Goal: Information Seeking & Learning: Learn about a topic

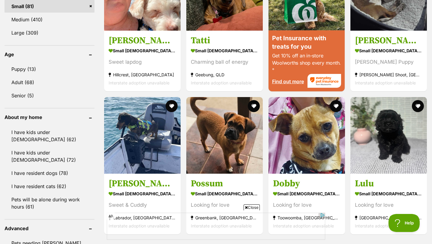
scroll to position [587, 0]
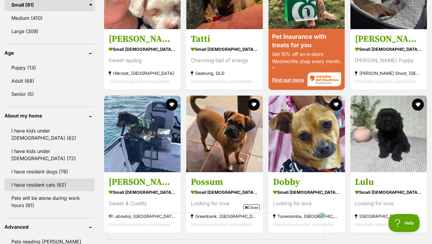
click at [36, 179] on link "I have resident cats (62)" at bounding box center [50, 184] width 90 height 13
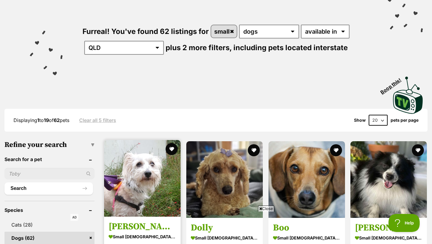
scroll to position [63, 0]
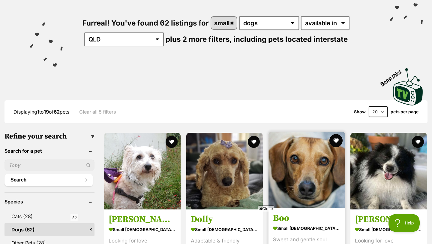
click at [336, 142] on button "favourite" at bounding box center [335, 140] width 13 height 13
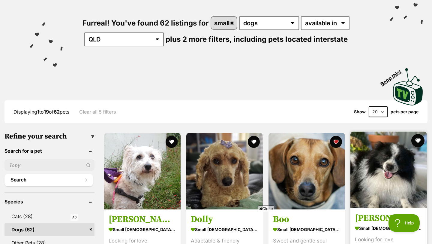
click at [420, 142] on button "favourite" at bounding box center [417, 140] width 13 height 13
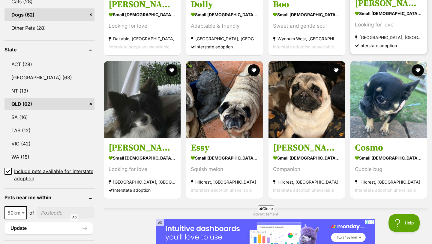
scroll to position [279, 0]
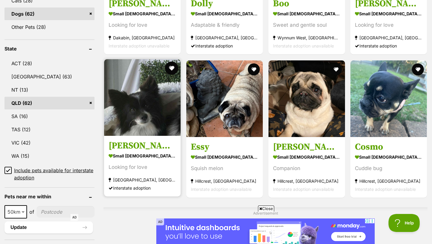
click at [169, 68] on button "favourite" at bounding box center [171, 68] width 13 height 13
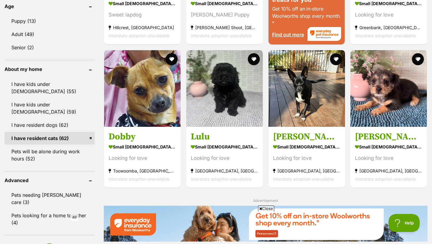
scroll to position [636, 0]
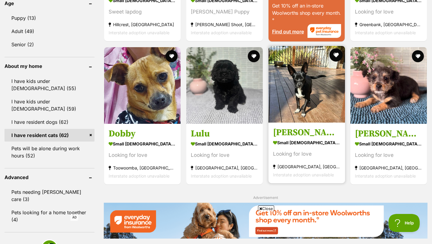
click at [336, 54] on button "favourite" at bounding box center [335, 54] width 13 height 13
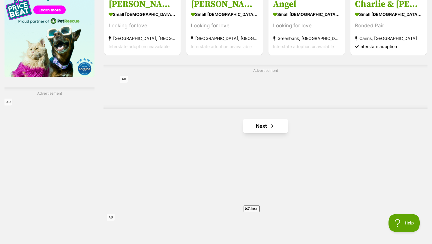
scroll to position [974, 0]
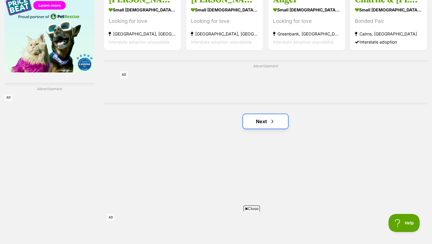
click at [275, 121] on span "Next page" at bounding box center [272, 121] width 6 height 7
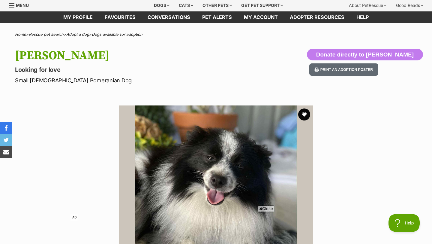
scroll to position [23, 0]
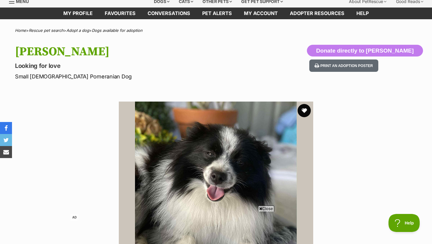
click at [306, 112] on button "favourite" at bounding box center [304, 110] width 13 height 13
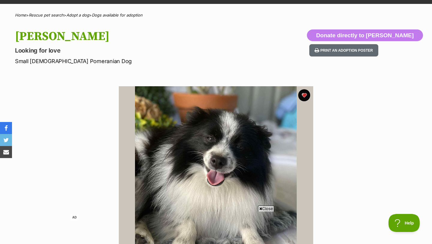
scroll to position [0, 0]
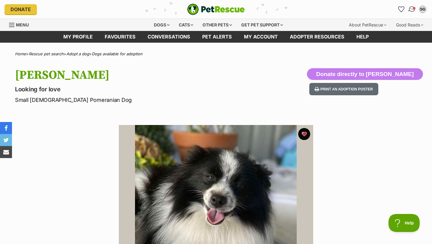
click at [412, 11] on img "Conversations" at bounding box center [412, 9] width 8 height 8
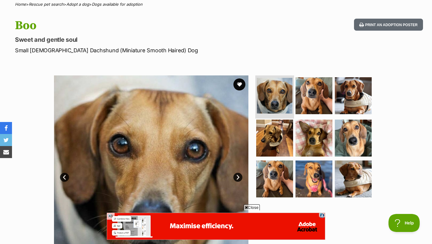
scroll to position [61, 0]
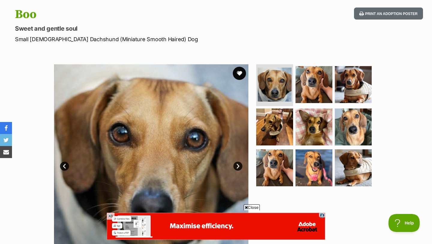
click at [240, 71] on button "favourite" at bounding box center [239, 73] width 13 height 13
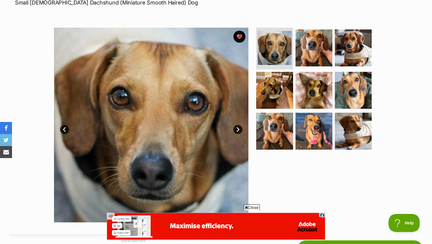
scroll to position [95, 0]
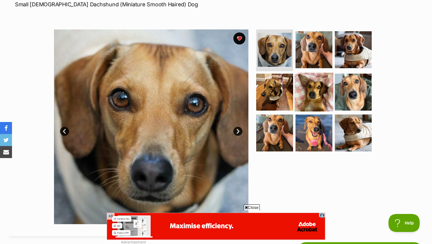
click at [306, 86] on img at bounding box center [314, 92] width 39 height 39
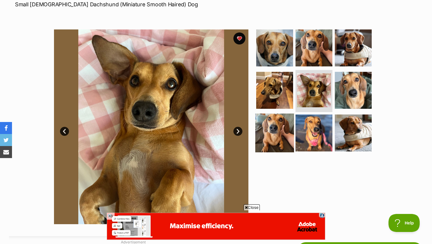
click at [269, 135] on img at bounding box center [274, 132] width 39 height 39
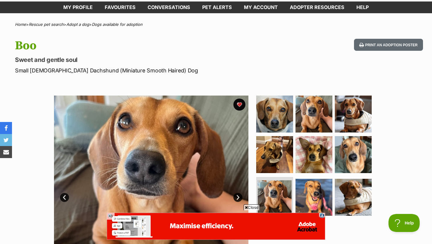
scroll to position [45, 0]
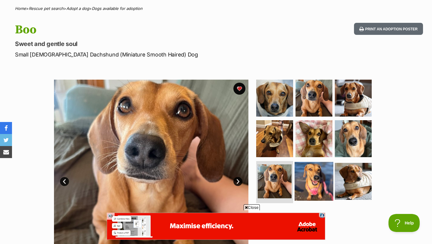
click at [320, 173] on img at bounding box center [314, 181] width 39 height 39
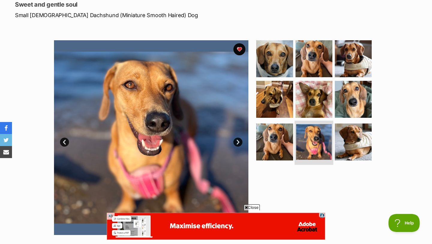
scroll to position [88, 0]
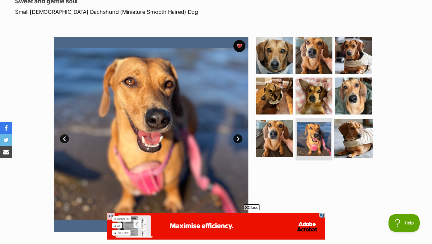
click at [362, 135] on img at bounding box center [353, 138] width 39 height 39
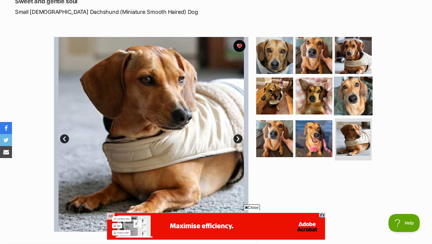
click at [353, 105] on img at bounding box center [353, 96] width 39 height 39
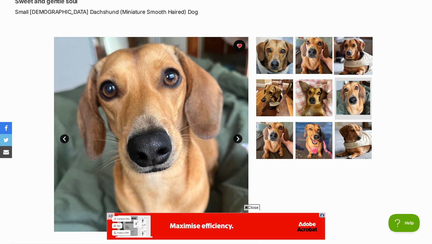
click at [364, 55] on img at bounding box center [353, 55] width 39 height 39
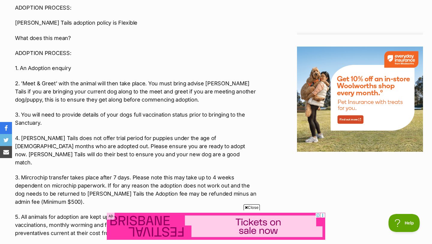
scroll to position [750, 0]
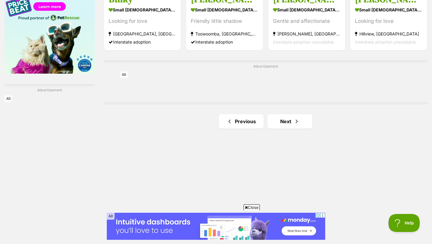
scroll to position [999, 0]
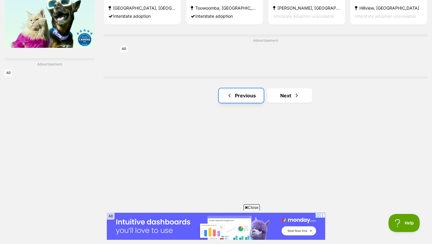
click at [239, 97] on link "Previous" at bounding box center [241, 95] width 45 height 14
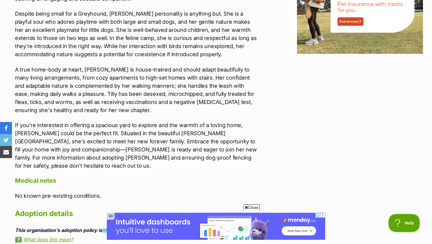
scroll to position [810, 0]
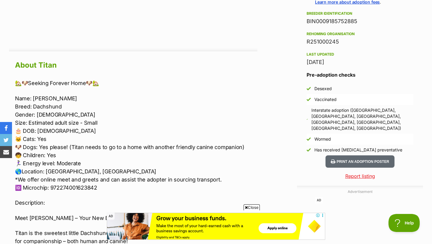
scroll to position [479, 0]
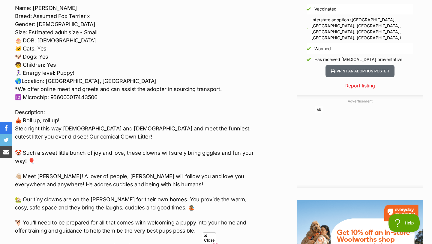
scroll to position [576, 0]
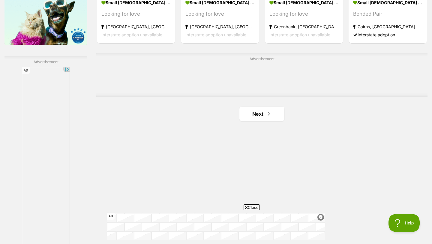
scroll to position [1002, 0]
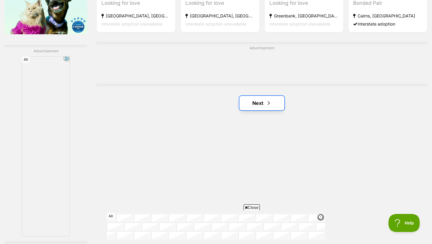
click at [249, 107] on link "Next" at bounding box center [261, 103] width 45 height 14
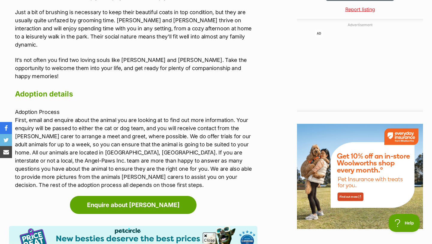
scroll to position [614, 0]
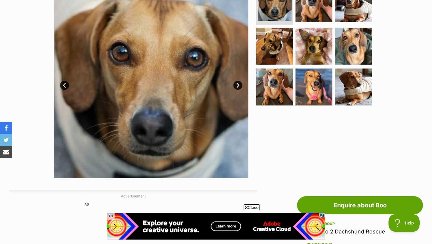
scroll to position [141, 0]
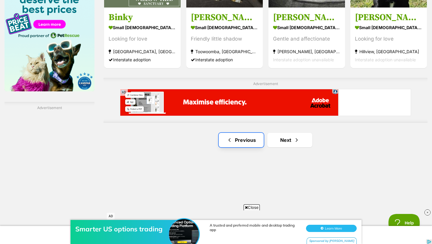
click at [239, 141] on link "Previous" at bounding box center [241, 140] width 45 height 14
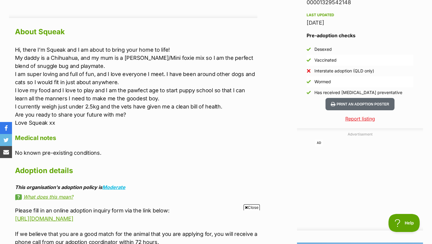
scroll to position [518, 0]
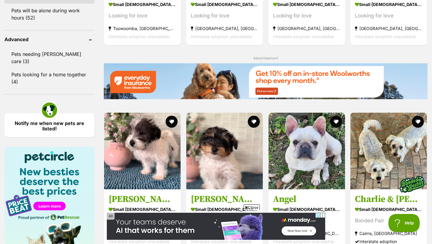
scroll to position [892, 0]
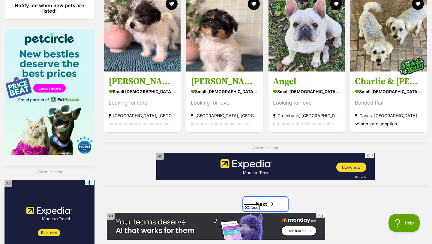
click at [276, 201] on link "Next" at bounding box center [265, 204] width 45 height 14
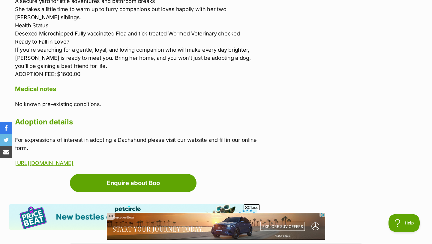
scroll to position [849, 0]
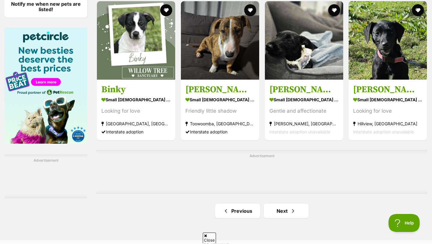
scroll to position [900, 0]
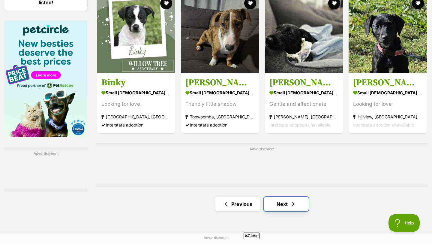
click at [289, 209] on link "Next" at bounding box center [286, 204] width 45 height 14
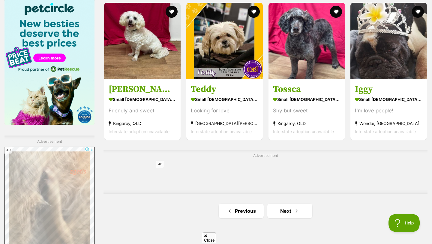
scroll to position [924, 0]
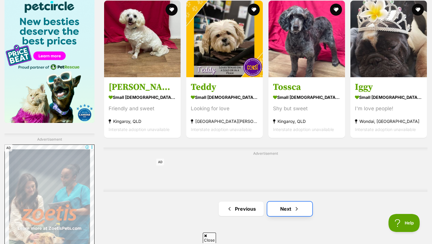
click at [288, 210] on link "Next" at bounding box center [289, 208] width 45 height 14
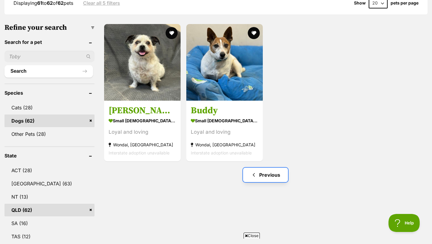
click at [272, 175] on link "Previous" at bounding box center [265, 174] width 45 height 14
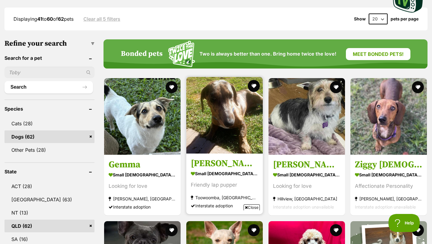
scroll to position [156, 0]
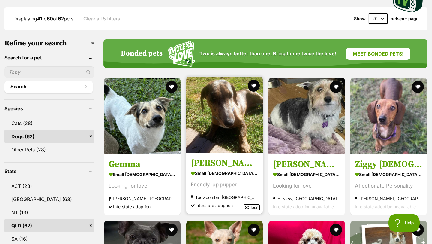
click at [234, 163] on h3 "[PERSON_NAME]" at bounding box center [225, 162] width 68 height 11
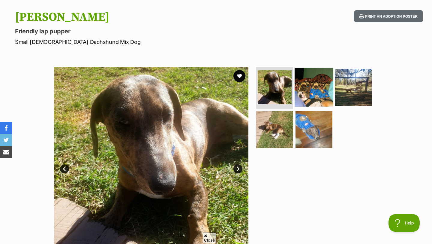
click at [308, 79] on img at bounding box center [314, 87] width 39 height 39
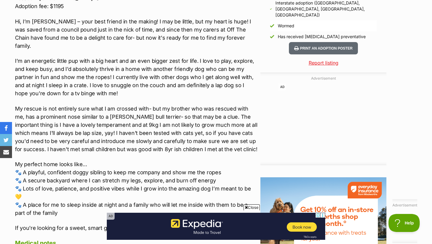
scroll to position [621, 0]
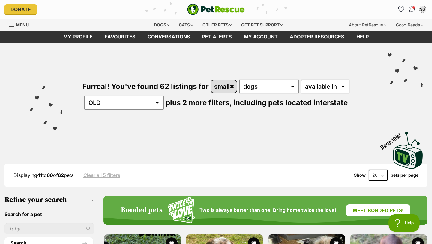
click at [232, 84] on link "small" at bounding box center [224, 86] width 26 height 12
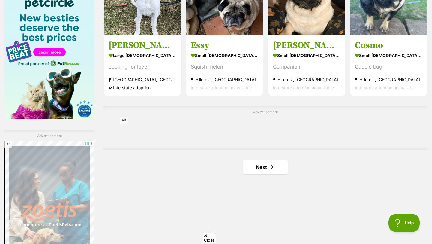
scroll to position [935, 0]
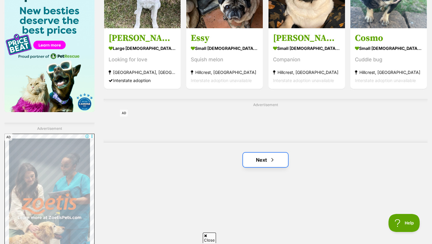
click at [260, 159] on link "Next" at bounding box center [265, 159] width 45 height 14
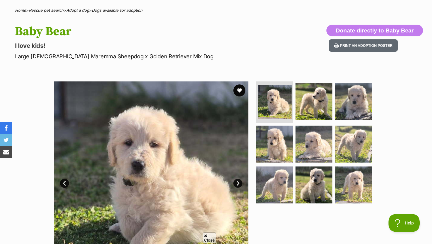
scroll to position [45, 0]
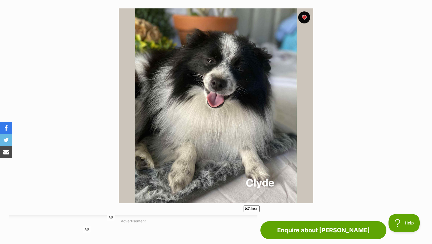
scroll to position [110, 0]
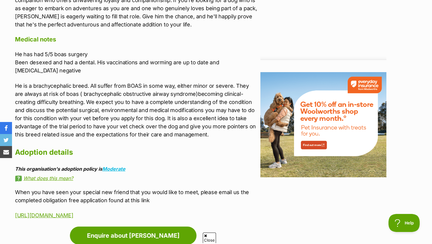
scroll to position [689, 0]
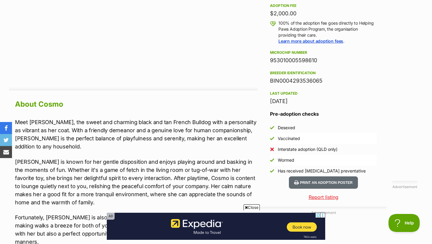
scroll to position [439, 0]
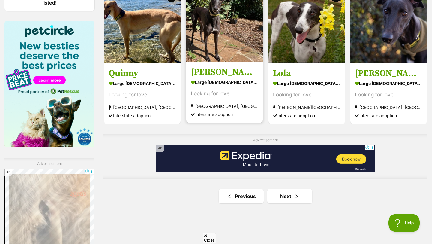
scroll to position [910, 0]
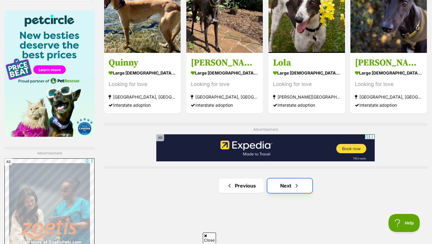
click at [299, 185] on span "Next page" at bounding box center [297, 185] width 6 height 7
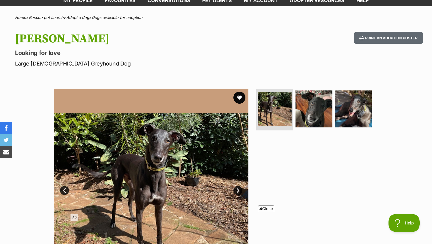
scroll to position [37, 0]
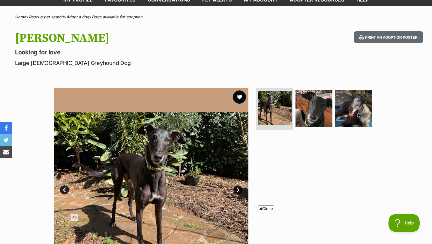
click at [240, 97] on button "favourite" at bounding box center [239, 96] width 13 height 13
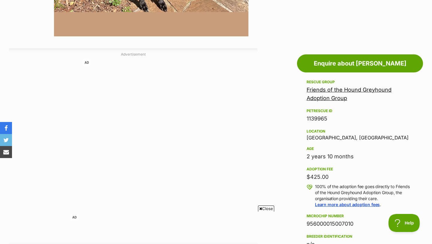
scroll to position [320, 0]
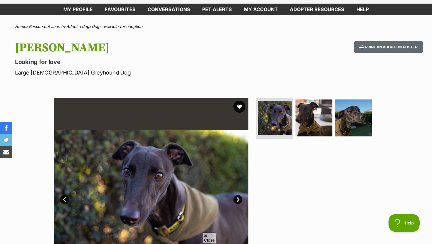
scroll to position [33, 0]
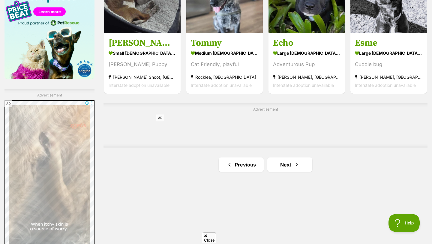
scroll to position [975, 0]
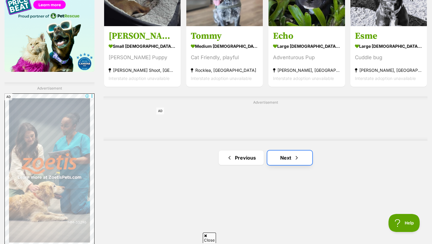
click at [300, 158] on link "Next" at bounding box center [289, 157] width 45 height 14
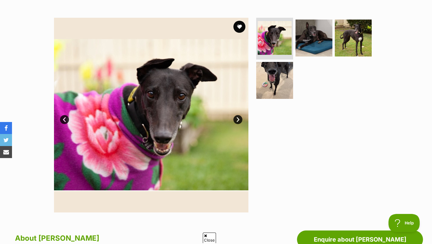
scroll to position [107, 0]
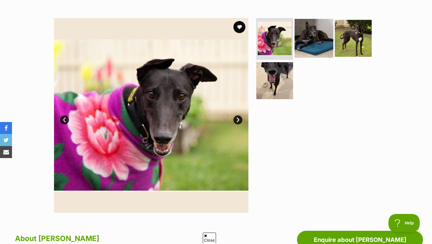
click at [316, 40] on img at bounding box center [314, 38] width 39 height 39
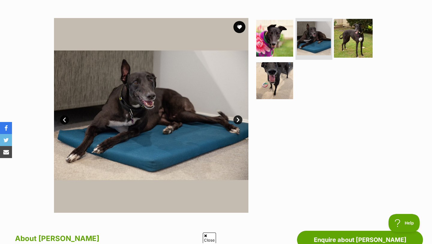
click at [358, 39] on img at bounding box center [353, 38] width 39 height 39
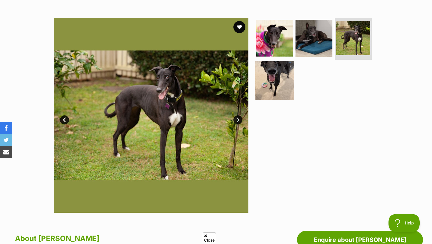
click at [289, 77] on img at bounding box center [274, 80] width 39 height 39
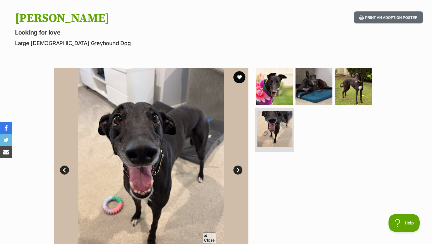
scroll to position [55, 0]
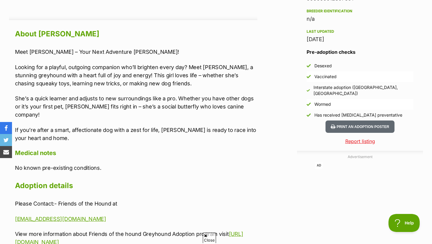
scroll to position [541, 0]
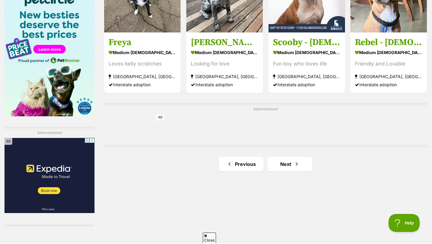
scroll to position [943, 0]
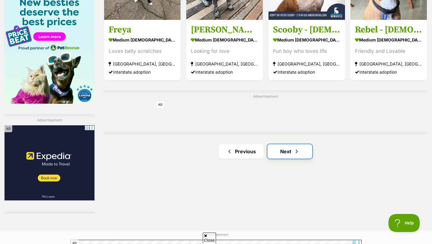
click at [277, 149] on link "Next" at bounding box center [289, 151] width 45 height 14
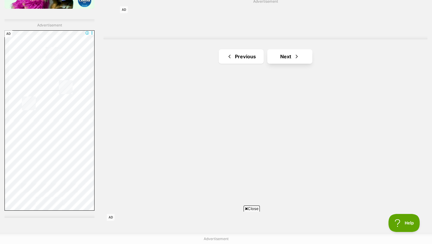
scroll to position [1034, 0]
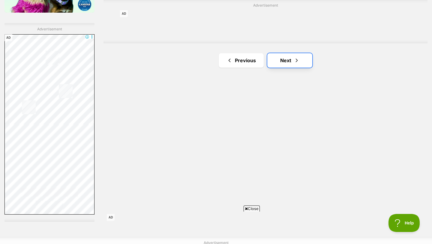
click at [304, 60] on link "Next" at bounding box center [289, 60] width 45 height 14
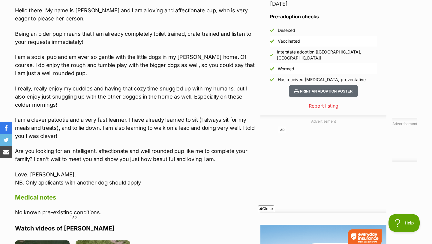
scroll to position [550, 0]
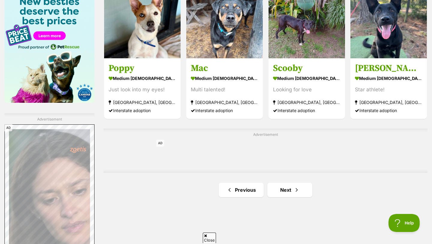
scroll to position [947, 0]
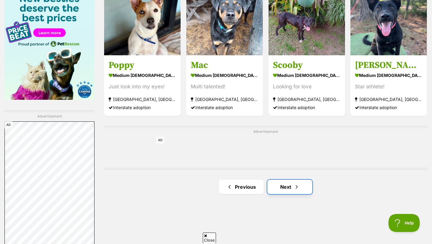
click at [294, 187] on span "Next page" at bounding box center [297, 186] width 6 height 7
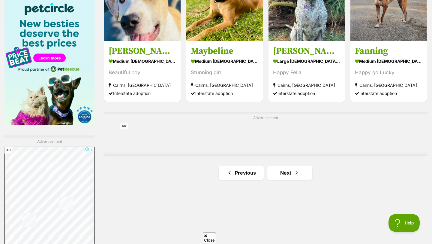
scroll to position [926, 0]
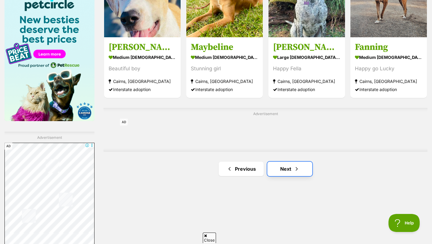
click at [294, 170] on span "Next page" at bounding box center [297, 168] width 6 height 7
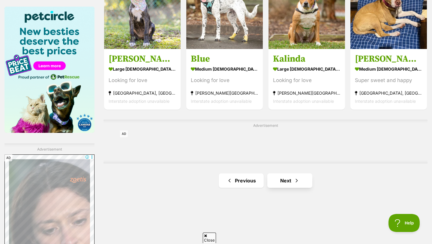
scroll to position [917, 0]
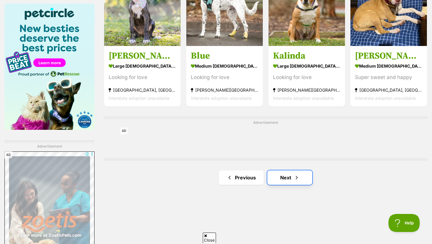
click at [295, 176] on span "Next page" at bounding box center [297, 177] width 6 height 7
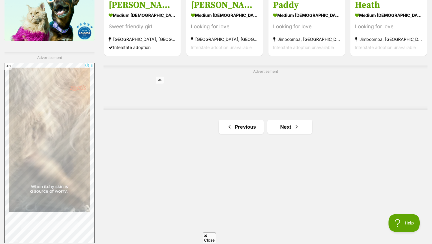
scroll to position [1005, 0]
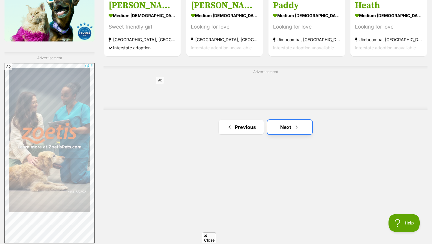
click at [296, 125] on span "Next page" at bounding box center [297, 126] width 6 height 7
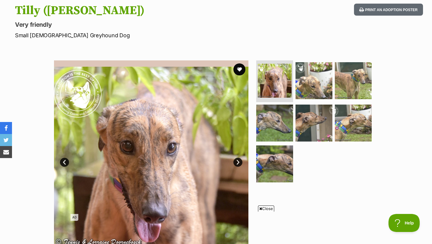
scroll to position [65, 0]
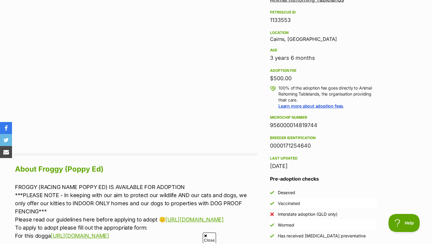
scroll to position [375, 0]
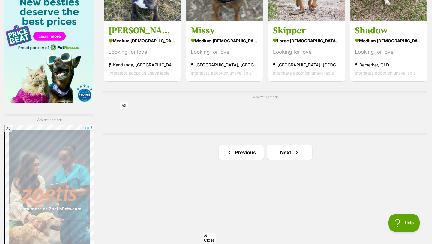
scroll to position [960, 0]
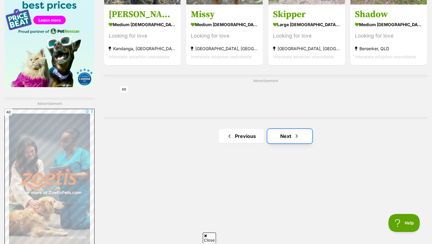
click at [292, 136] on link "Next" at bounding box center [289, 136] width 45 height 14
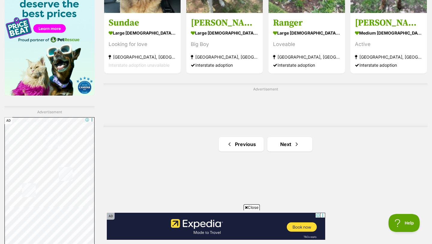
scroll to position [956, 0]
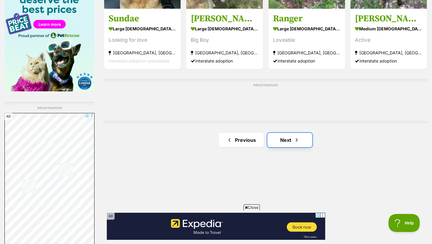
click at [299, 136] on span "Next page" at bounding box center [297, 139] width 6 height 7
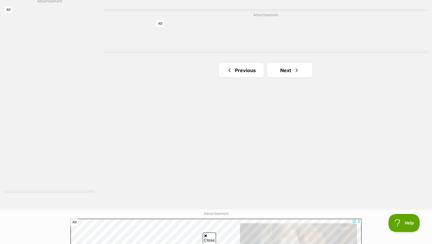
scroll to position [1070, 0]
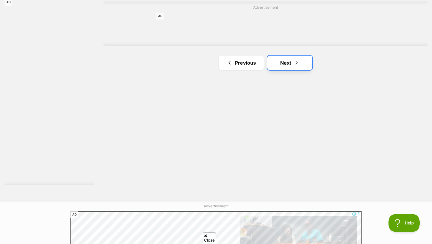
click at [307, 62] on link "Next" at bounding box center [289, 63] width 45 height 14
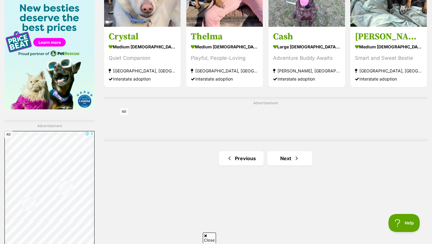
scroll to position [943, 0]
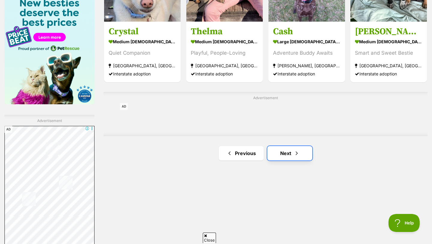
click at [285, 149] on link "Next" at bounding box center [289, 153] width 45 height 14
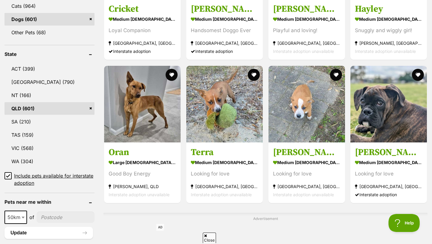
scroll to position [278, 0]
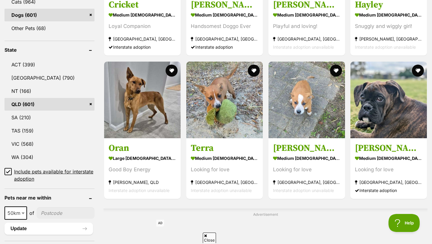
click at [59, 170] on span "Include pets available for interstate adoption" at bounding box center [54, 175] width 80 height 14
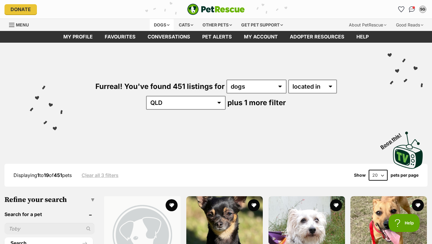
click at [164, 23] on div "Dogs" at bounding box center [162, 25] width 24 height 12
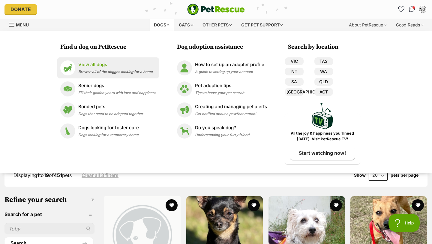
click at [153, 66] on p "View all dogs" at bounding box center [115, 64] width 74 height 7
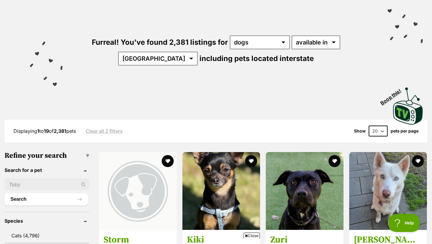
scroll to position [51, 0]
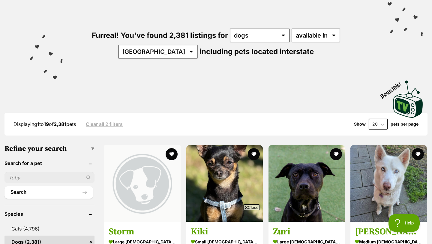
click at [64, 173] on input "text" at bounding box center [50, 177] width 90 height 11
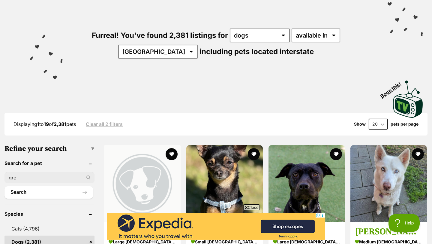
scroll to position [0, 0]
type input "greyhound"
click at [5, 186] on button "Search" at bounding box center [49, 192] width 89 height 12
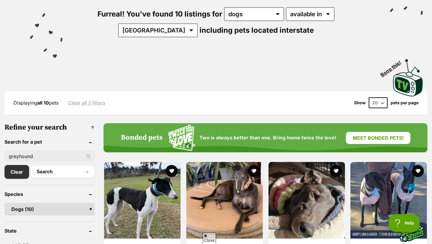
scroll to position [73, 0]
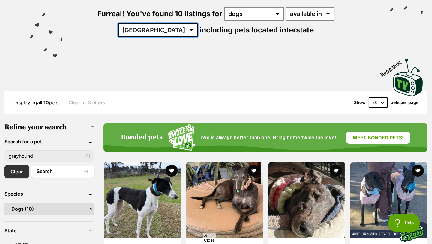
click at [198, 23] on select "Australia ACT NSW VIC" at bounding box center [158, 30] width 80 height 14
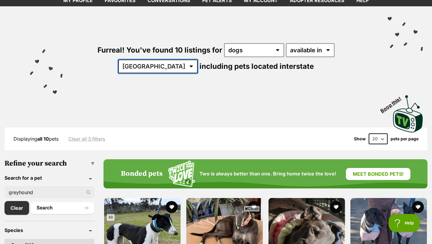
scroll to position [0, 0]
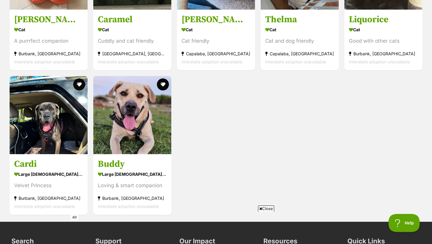
scroll to position [1075, 0]
